Goal: Find specific page/section: Find specific page/section

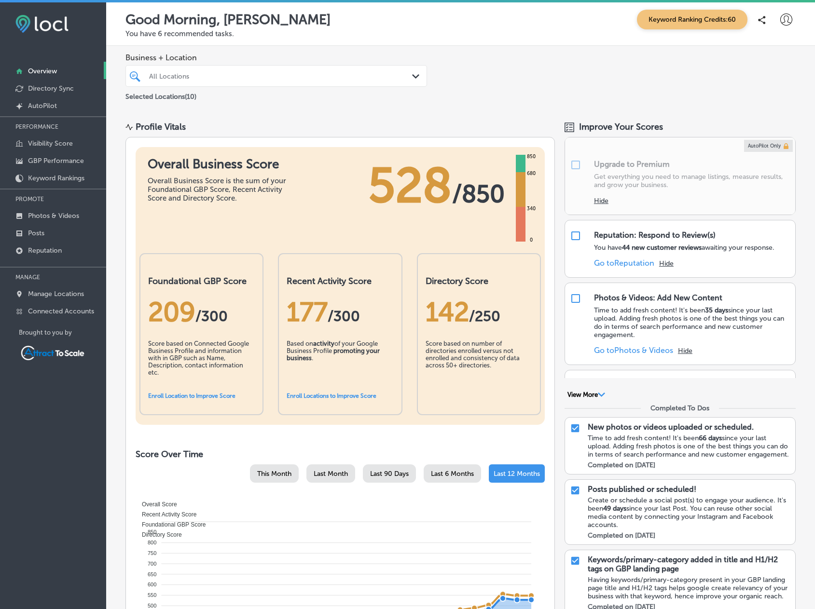
click at [363, 79] on div "All Locations" at bounding box center [281, 76] width 264 height 8
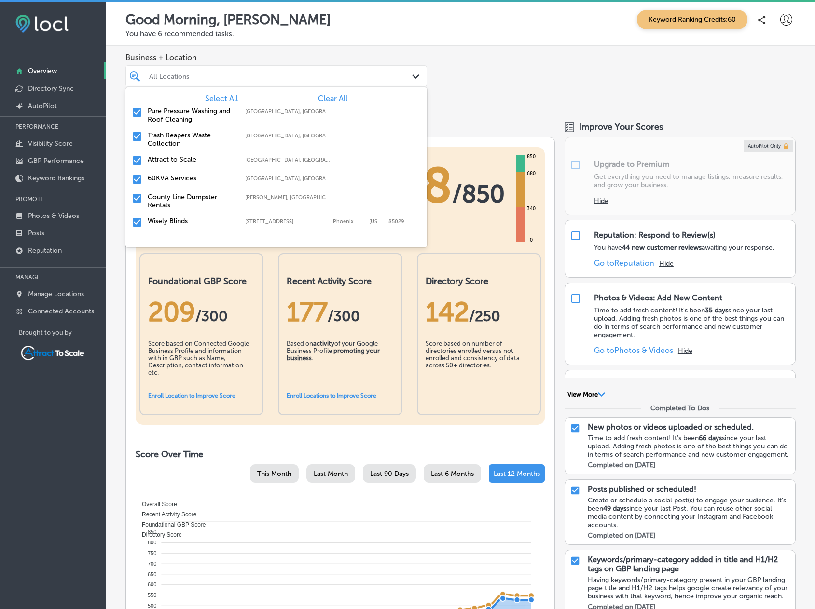
click at [330, 96] on span "Clear All" at bounding box center [332, 98] width 29 height 9
click at [176, 197] on label "County Line Dumpster Rentals" at bounding box center [192, 201] width 88 height 16
click at [441, 74] on div "Business + Location option focused, 2 of 11. 11 results available. Use Up and D…" at bounding box center [460, 78] width 709 height 64
